Goal: Information Seeking & Learning: Learn about a topic

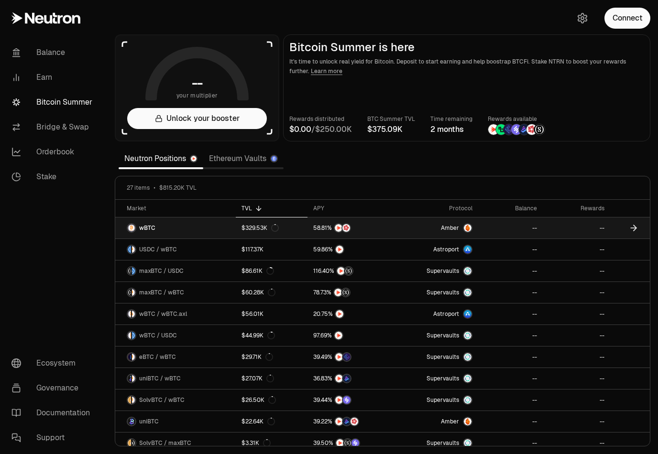
click at [349, 231] on img at bounding box center [346, 228] width 8 height 8
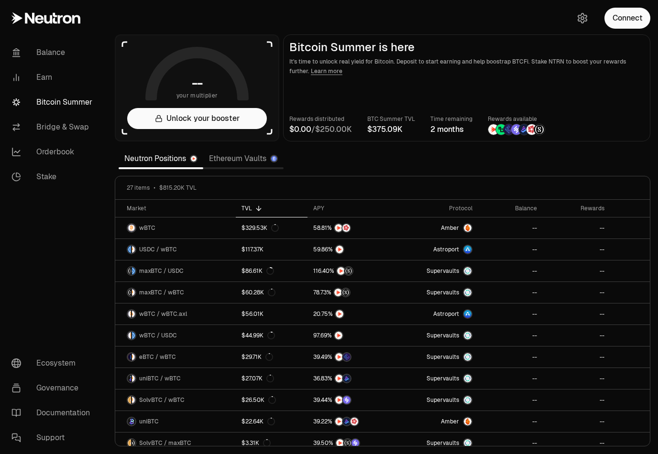
click at [522, 124] on img at bounding box center [524, 129] width 11 height 11
click at [522, 131] on img at bounding box center [524, 129] width 11 height 11
click at [252, 161] on link "Ethereum Vaults" at bounding box center [243, 158] width 80 height 19
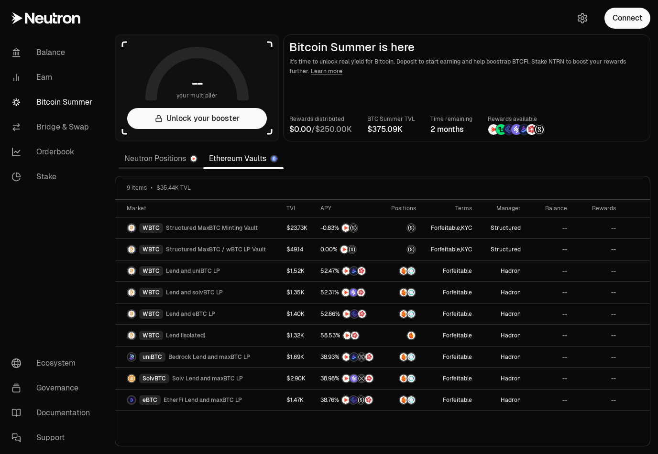
click at [170, 145] on section "-- your multiplier Unlock your booster Bitcoin Summer is here It's time to unlo…" at bounding box center [382, 227] width 551 height 454
click at [152, 162] on link "Neutron Positions" at bounding box center [161, 158] width 85 height 19
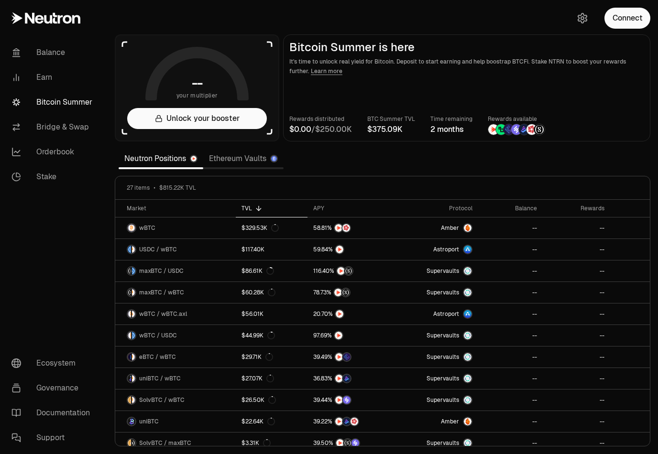
click at [60, 152] on link "Orderbook" at bounding box center [53, 152] width 99 height 25
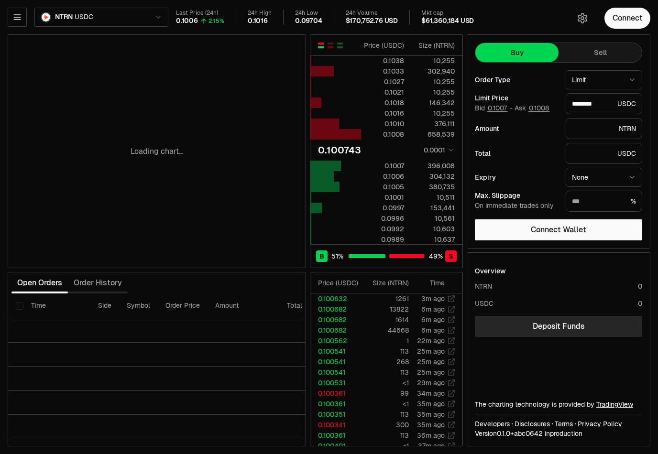
click at [157, 10] on button "NTRN USDC" at bounding box center [101, 17] width 134 height 19
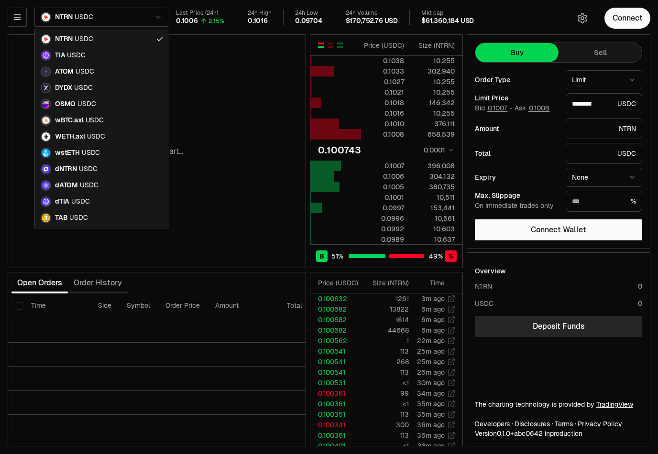
click at [629, 81] on html "Balance Earn Bitcoin Summer Bridge & Swap Orderbook Stake Ecosystem Governance …" at bounding box center [329, 227] width 658 height 454
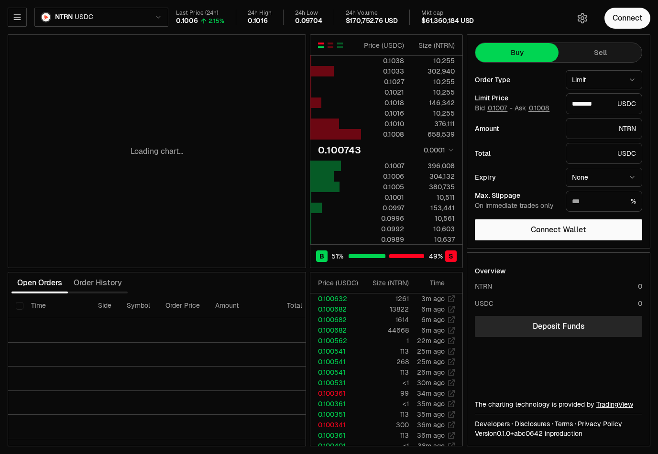
click at [632, 85] on button "Limit" at bounding box center [604, 79] width 76 height 19
click at [628, 79] on html "Balance Earn Bitcoin Summer Bridge & Swap Orderbook Stake Ecosystem Governance …" at bounding box center [329, 227] width 658 height 454
click at [633, 170] on button "None" at bounding box center [604, 177] width 76 height 19
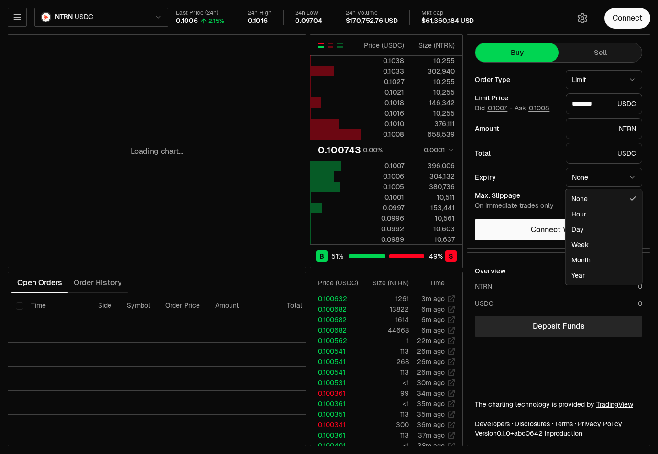
click at [524, 168] on html "Balance Earn Bitcoin Summer Bridge & Swap Orderbook Stake Ecosystem Governance …" at bounding box center [329, 227] width 658 height 454
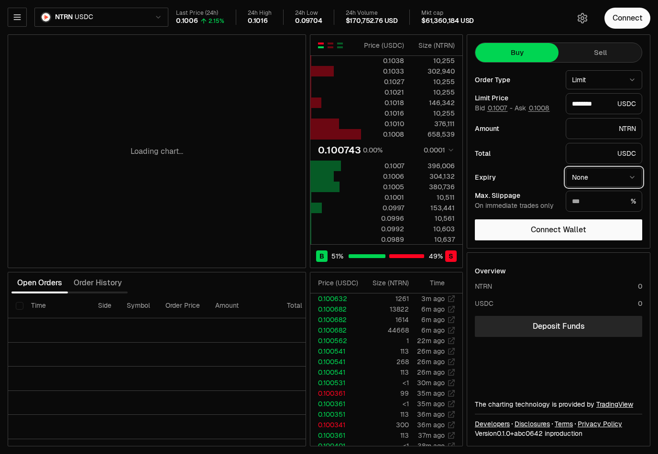
type input "********"
click at [256, 199] on div "Loading chart..." at bounding box center [156, 151] width 297 height 233
click at [144, 14] on button "NTRN USDC" at bounding box center [101, 17] width 134 height 19
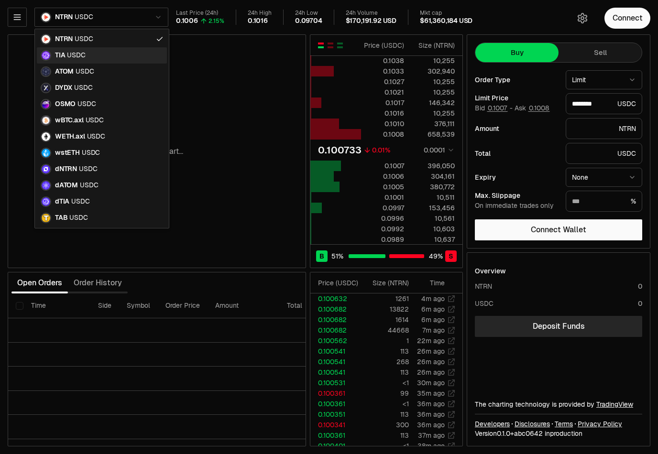
click at [90, 52] on div "TIA USDC" at bounding box center [102, 55] width 130 height 16
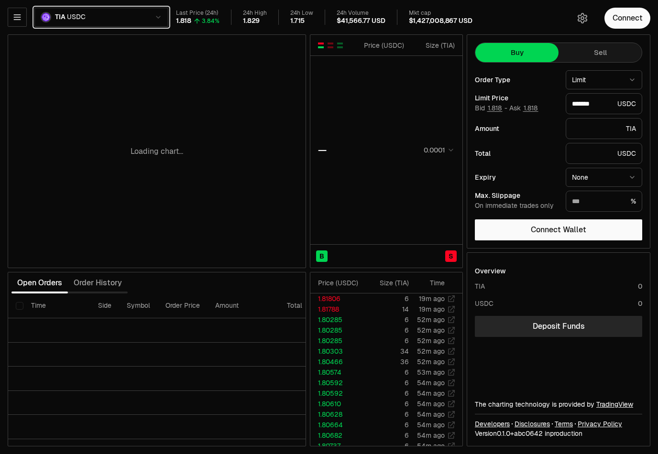
type input "*******"
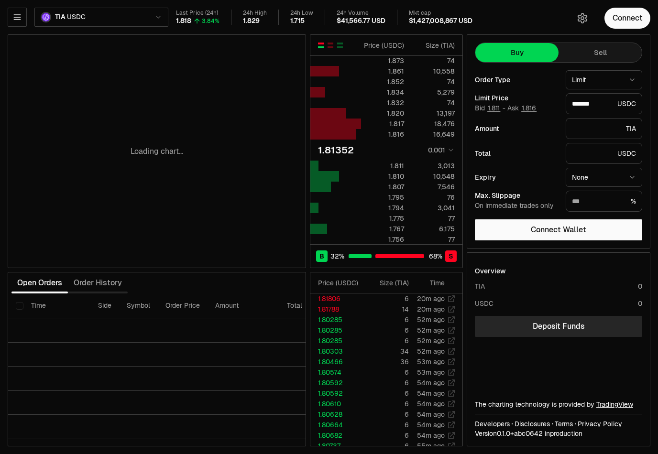
click at [17, 11] on button "button" at bounding box center [17, 17] width 19 height 19
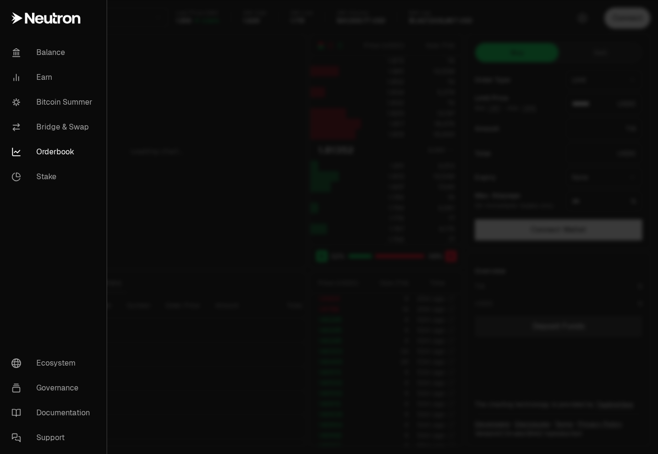
click at [42, 82] on link "Earn" at bounding box center [53, 77] width 99 height 25
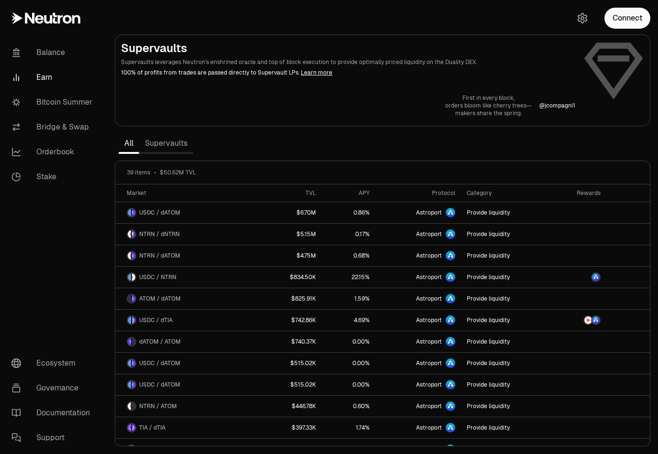
click at [381, 142] on section "Supervaults Supervaults leverages Neutron's enshrined oracle and top of block e…" at bounding box center [382, 227] width 551 height 454
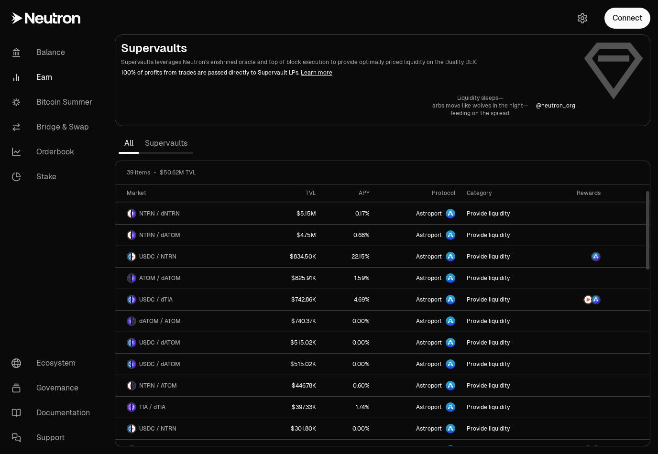
scroll to position [22, 0]
click at [168, 144] on link "Supervaults" at bounding box center [166, 143] width 54 height 19
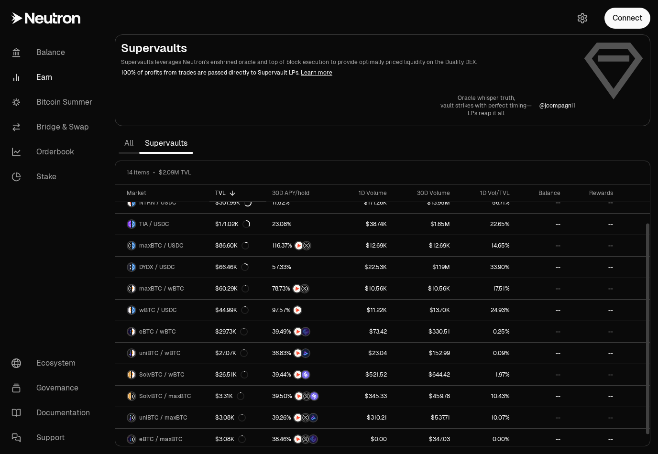
scroll to position [57, 0]
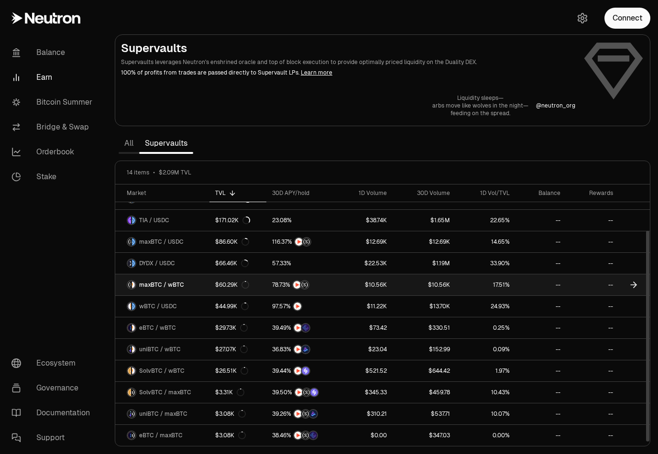
click at [183, 287] on link "maxBTC / wBTC" at bounding box center [162, 284] width 94 height 21
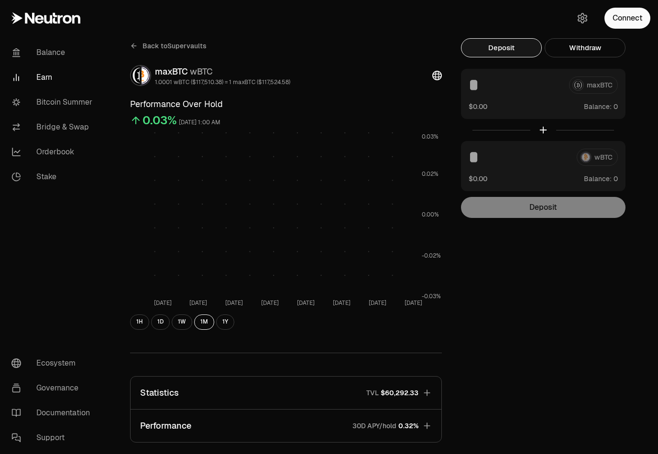
click at [164, 307] on tspan "[DATE]" at bounding box center [163, 303] width 18 height 8
click at [439, 423] on button "Performance 30D APY/hold 0.32%" at bounding box center [286, 426] width 311 height 33
click at [425, 427] on icon "button" at bounding box center [427, 425] width 9 height 9
click at [422, 425] on button "Performance 30D APY/hold 0.32%" at bounding box center [286, 426] width 311 height 33
click at [48, 181] on link "Stake" at bounding box center [53, 176] width 99 height 25
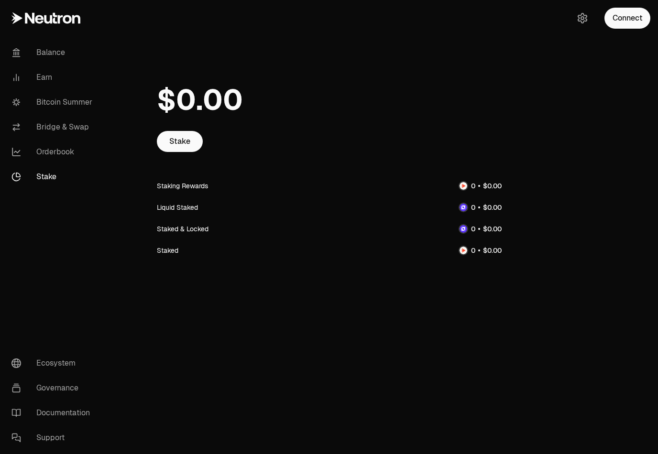
click at [54, 49] on link "Balance" at bounding box center [53, 52] width 99 height 25
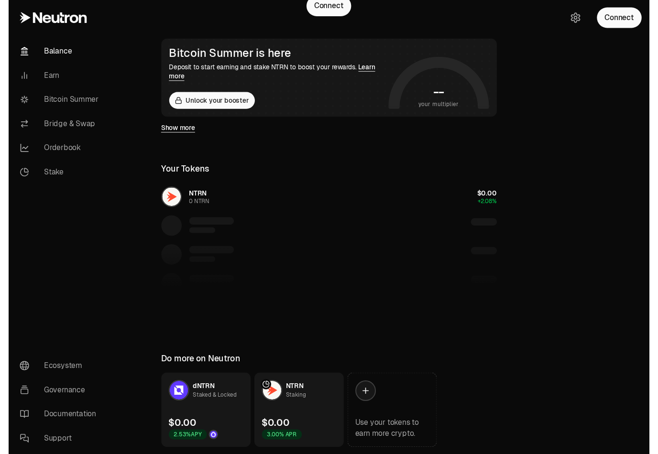
scroll to position [189, 0]
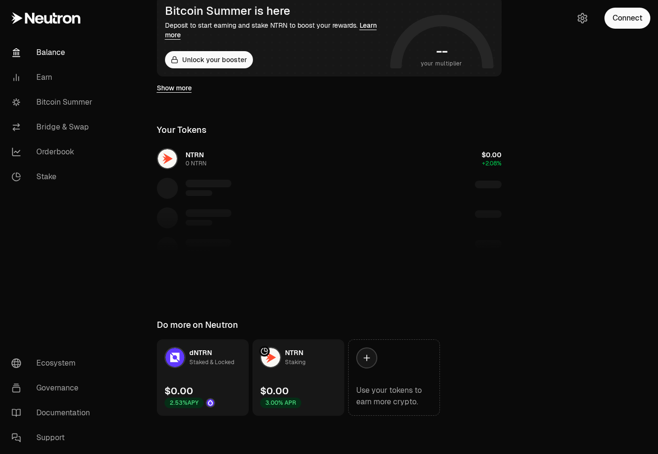
click at [75, 96] on link "Bitcoin Summer" at bounding box center [53, 102] width 99 height 25
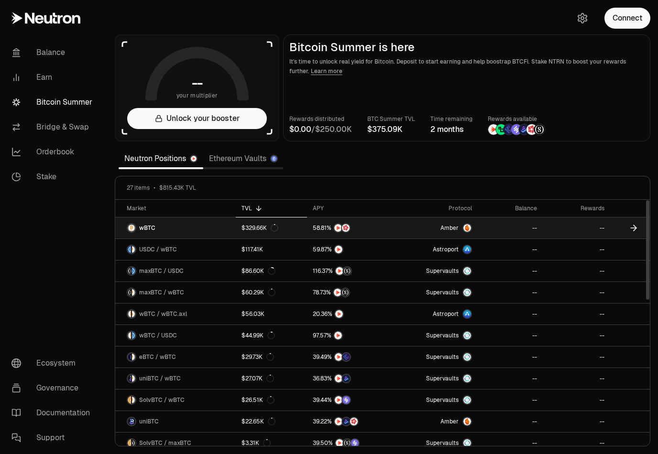
click at [344, 224] on img at bounding box center [346, 228] width 8 height 8
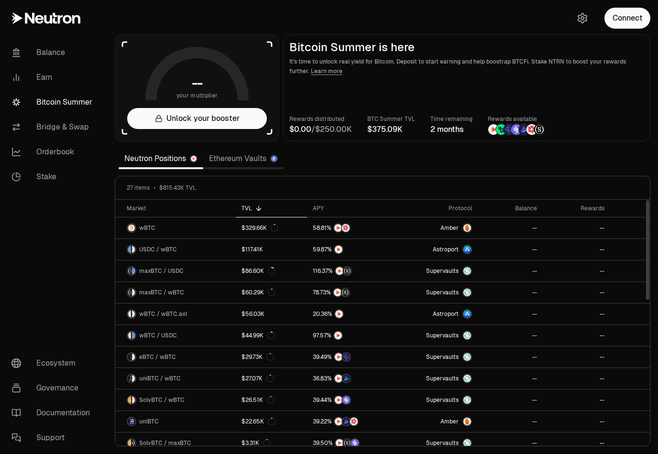
click at [150, 120] on button "Unlock your booster" at bounding box center [197, 118] width 140 height 21
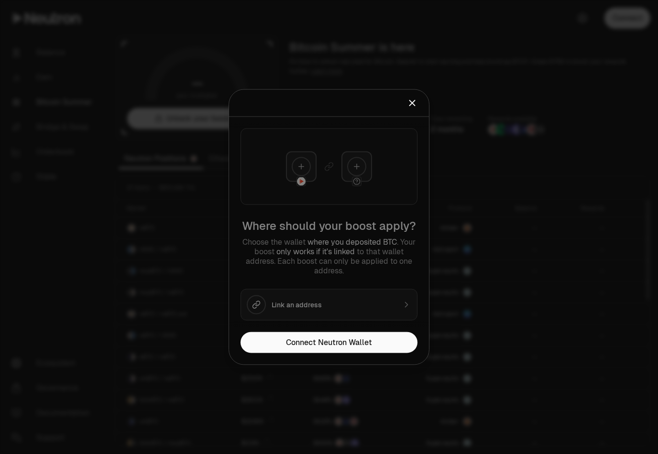
click at [416, 106] on icon "Close" at bounding box center [412, 103] width 11 height 11
